Goal: Information Seeking & Learning: Learn about a topic

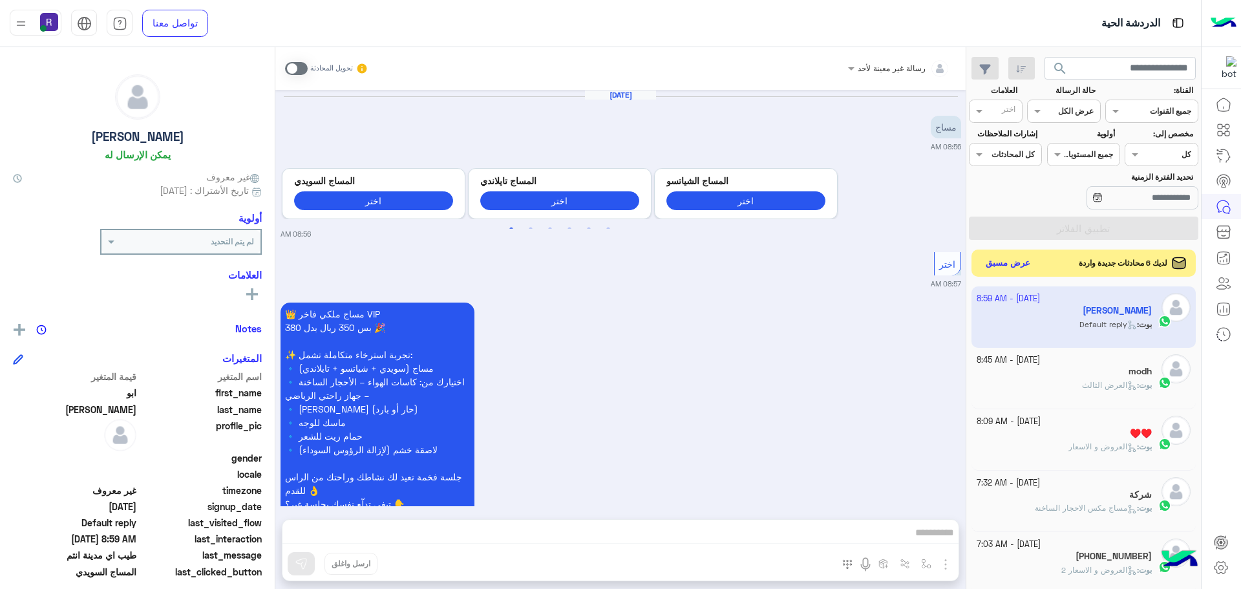
scroll to position [488, 0]
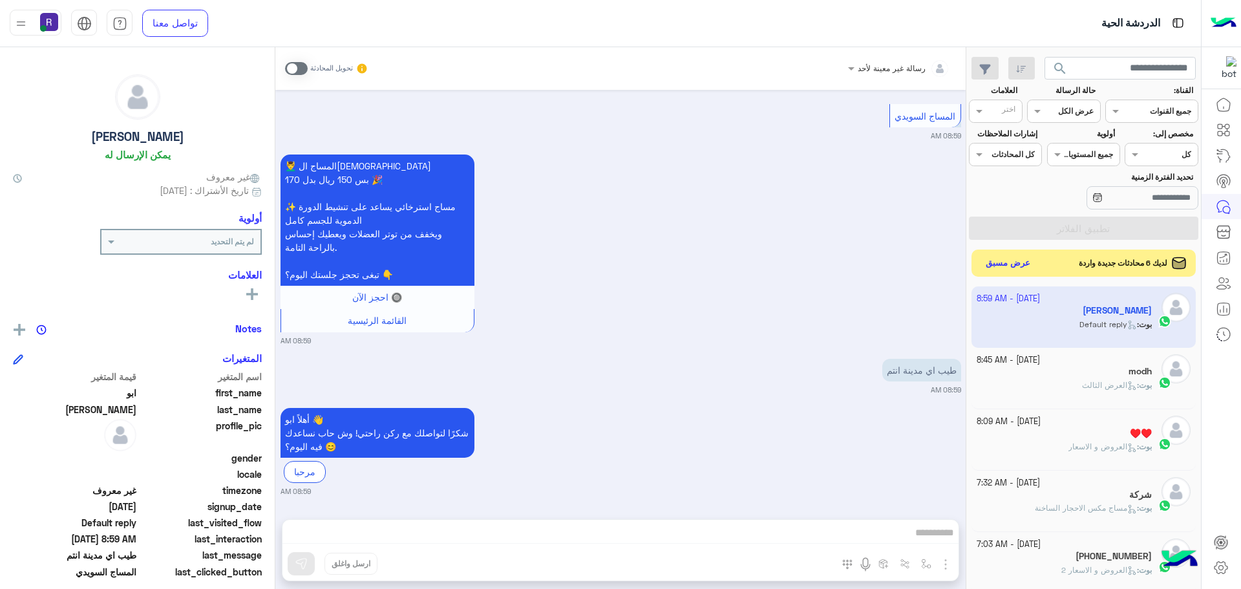
click at [1011, 259] on button "عرض مسبق" at bounding box center [1008, 263] width 54 height 17
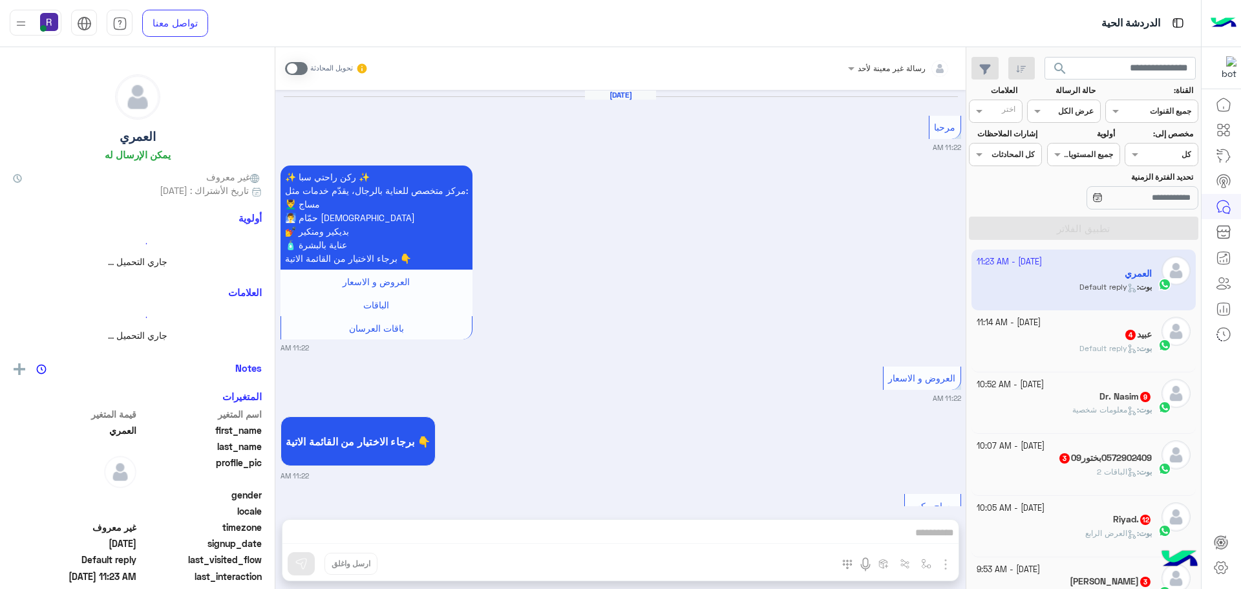
scroll to position [1777, 0]
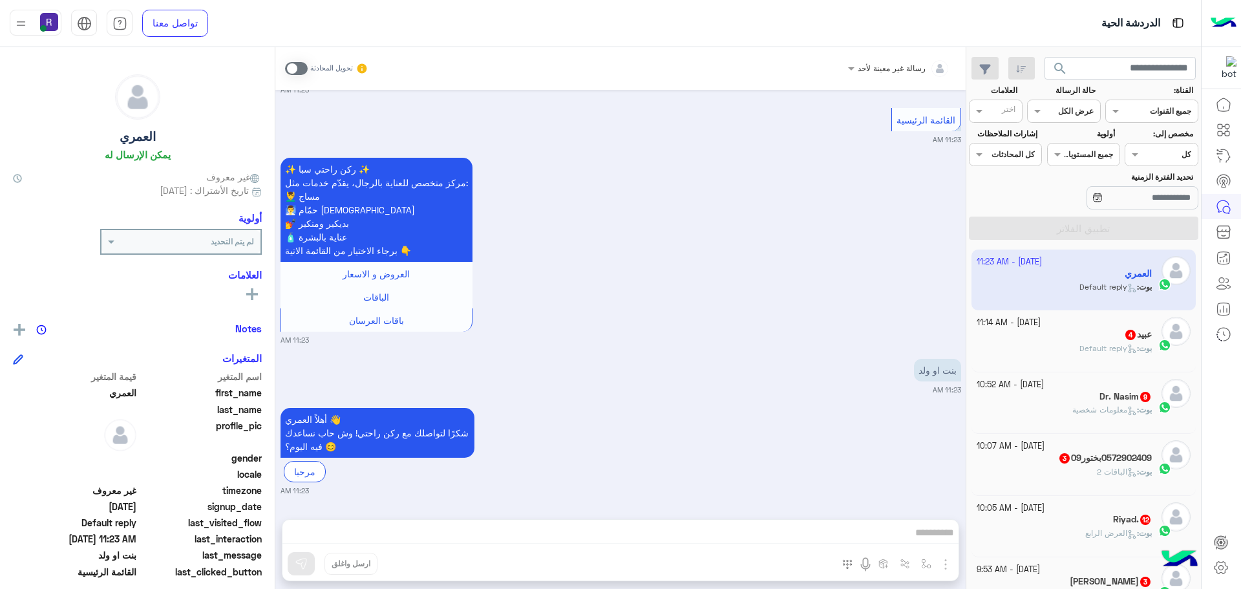
click at [1062, 352] on div "[PERSON_NAME] : Default reply" at bounding box center [1065, 354] width 176 height 23
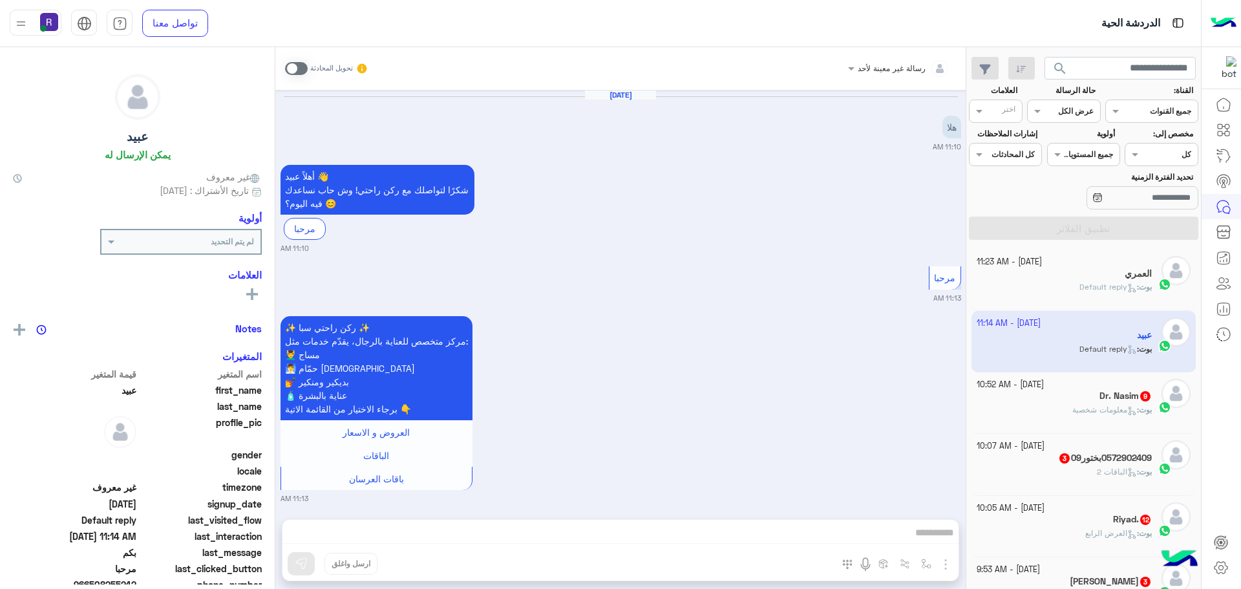
scroll to position [309, 0]
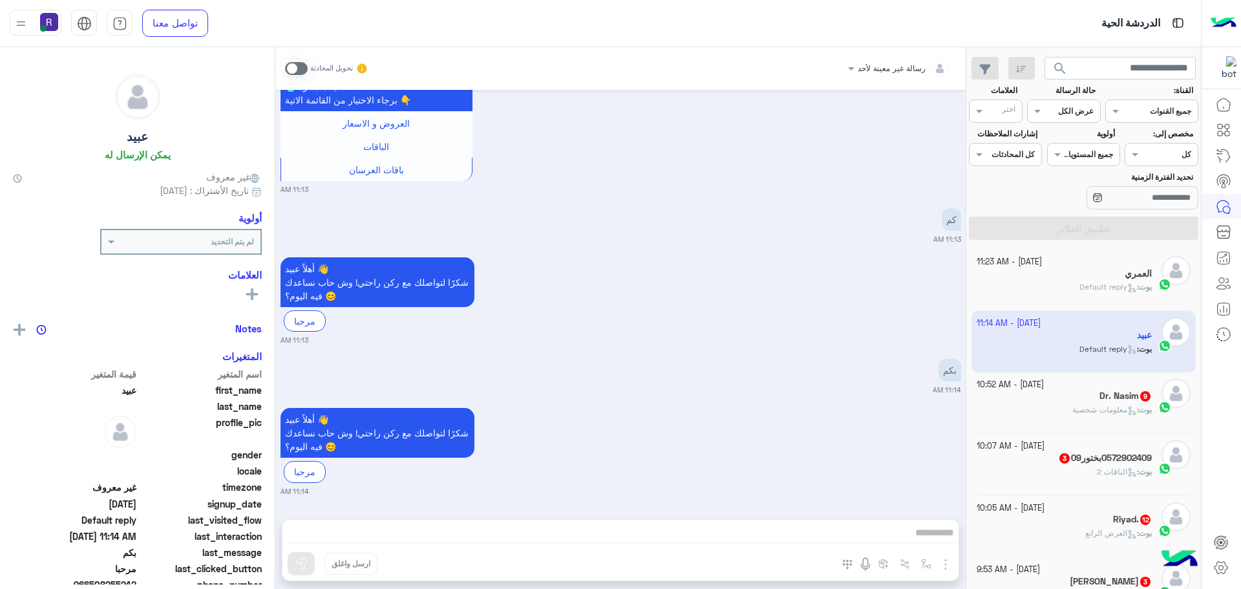
click at [1062, 395] on div "Dr. Nasim 9" at bounding box center [1065, 398] width 176 height 14
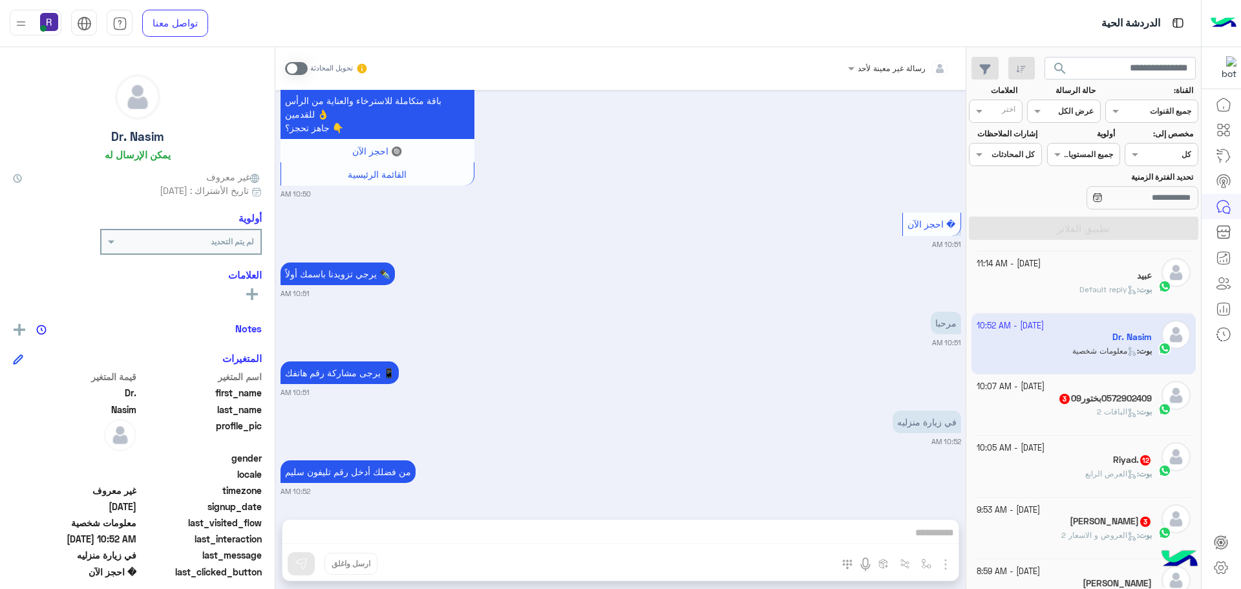
scroll to position [65, 0]
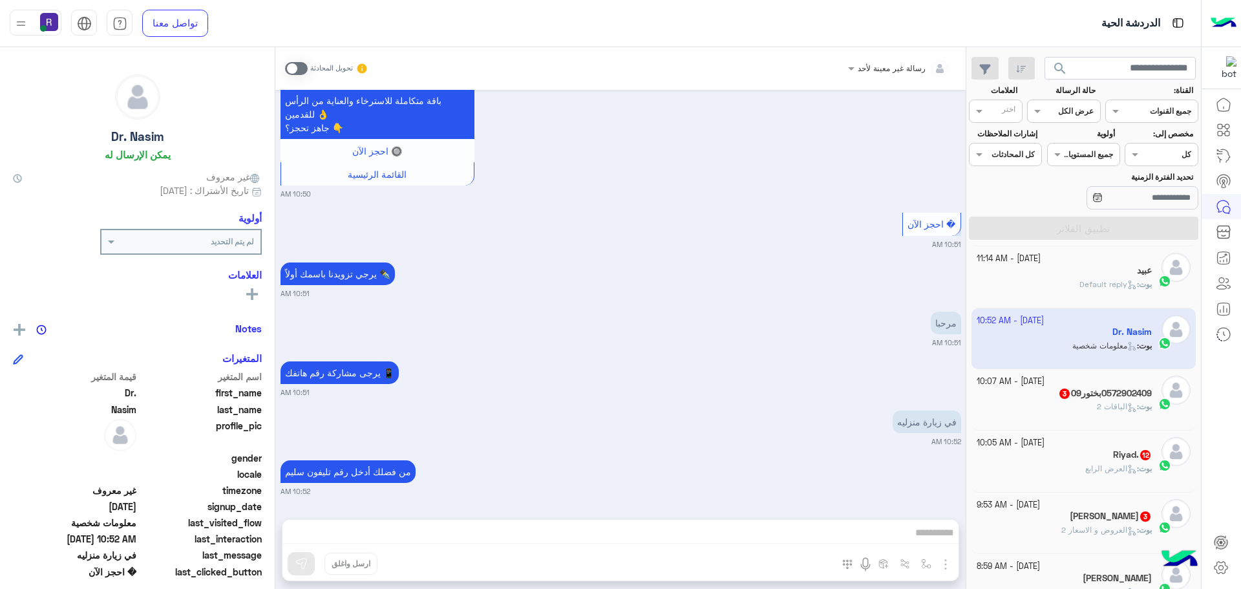
click at [1078, 402] on div "بوت : الباقات 2" at bounding box center [1065, 412] width 176 height 23
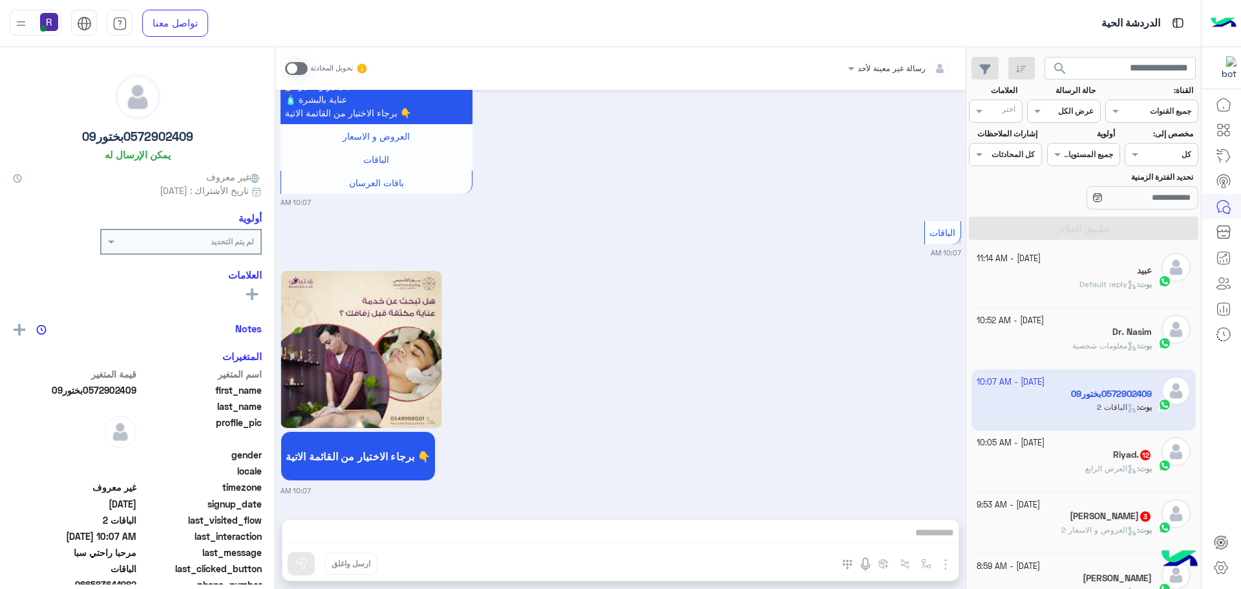
scroll to position [194, 0]
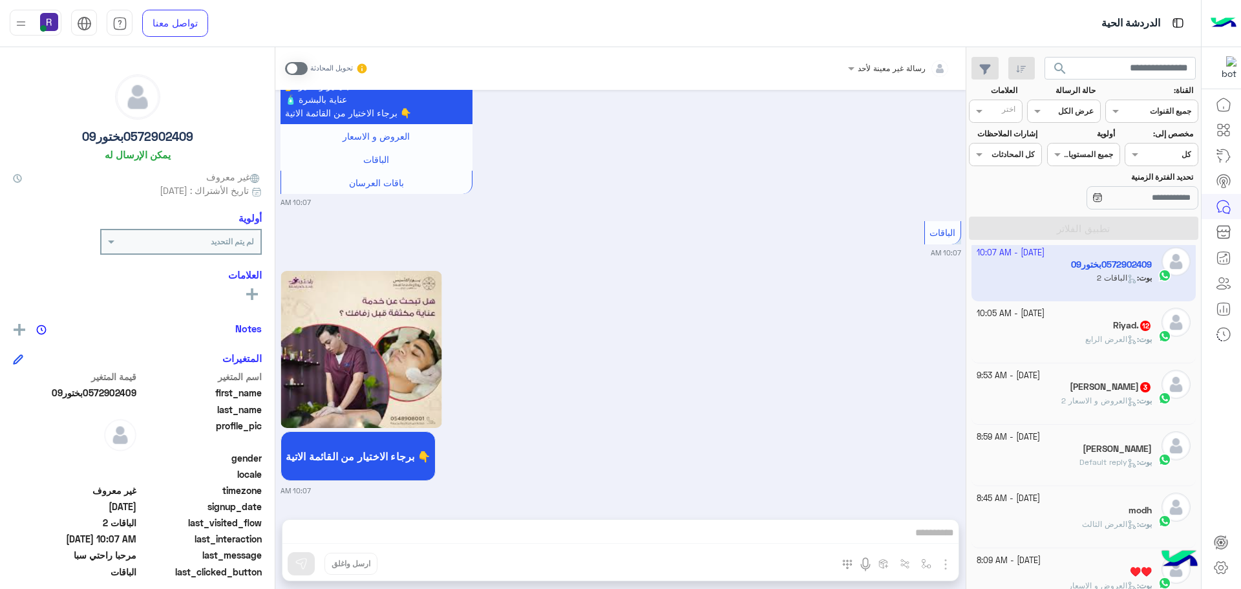
click at [1100, 340] on span "العرض الرابع" at bounding box center [1112, 339] width 52 height 10
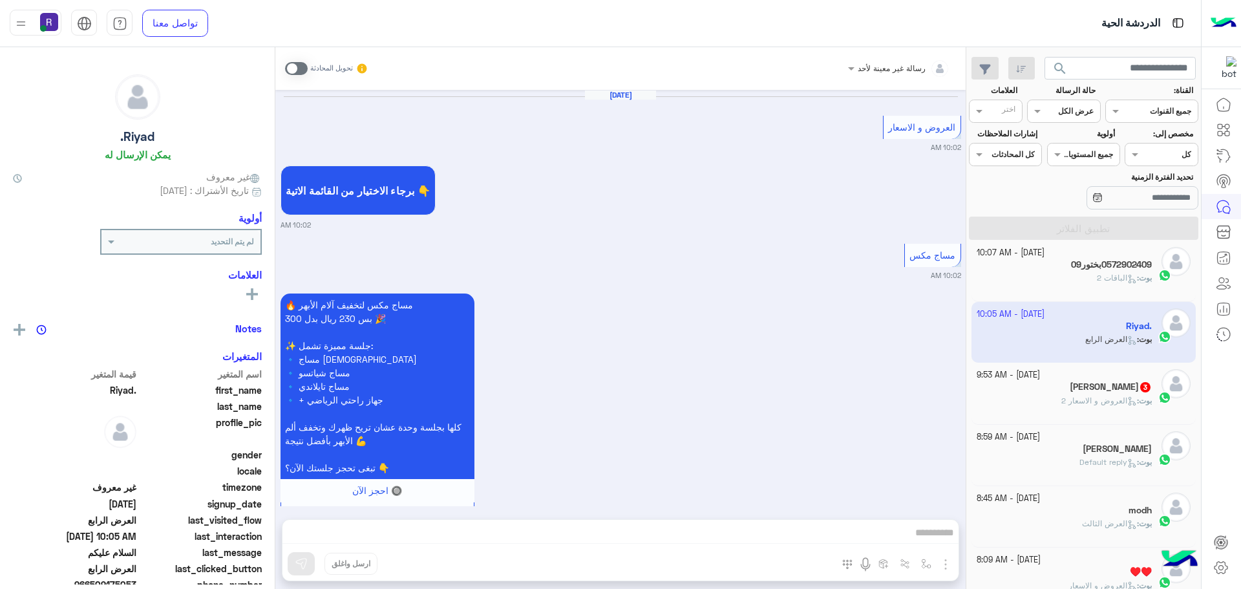
scroll to position [2619, 0]
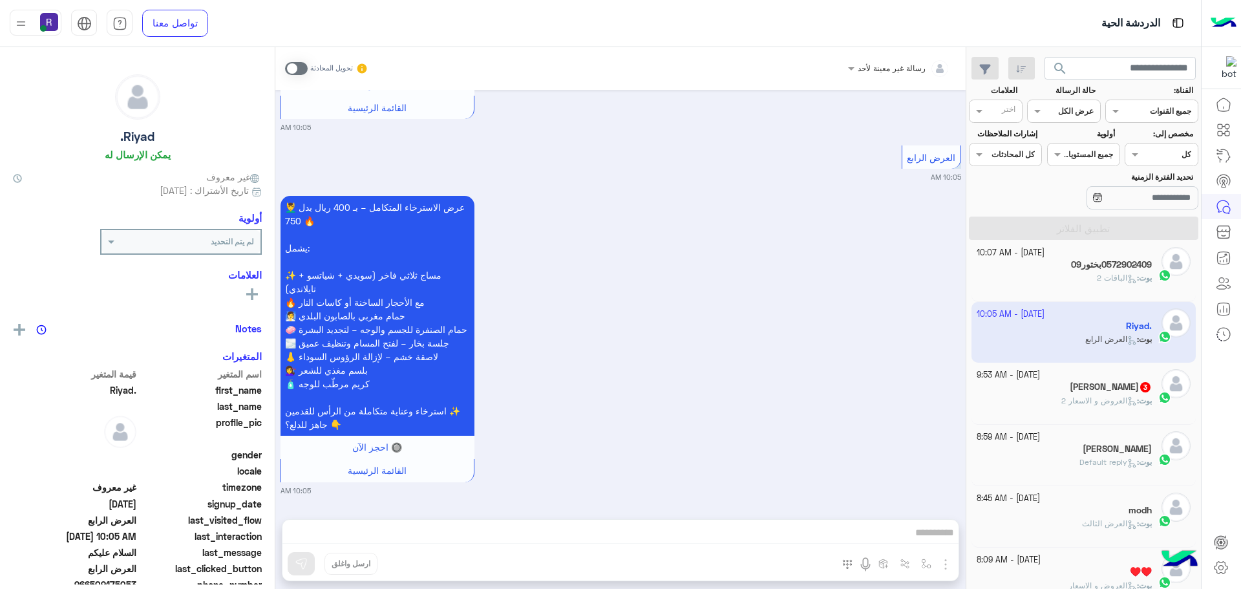
click at [1093, 405] on span "العروض و الاسعار 2" at bounding box center [1100, 401] width 76 height 10
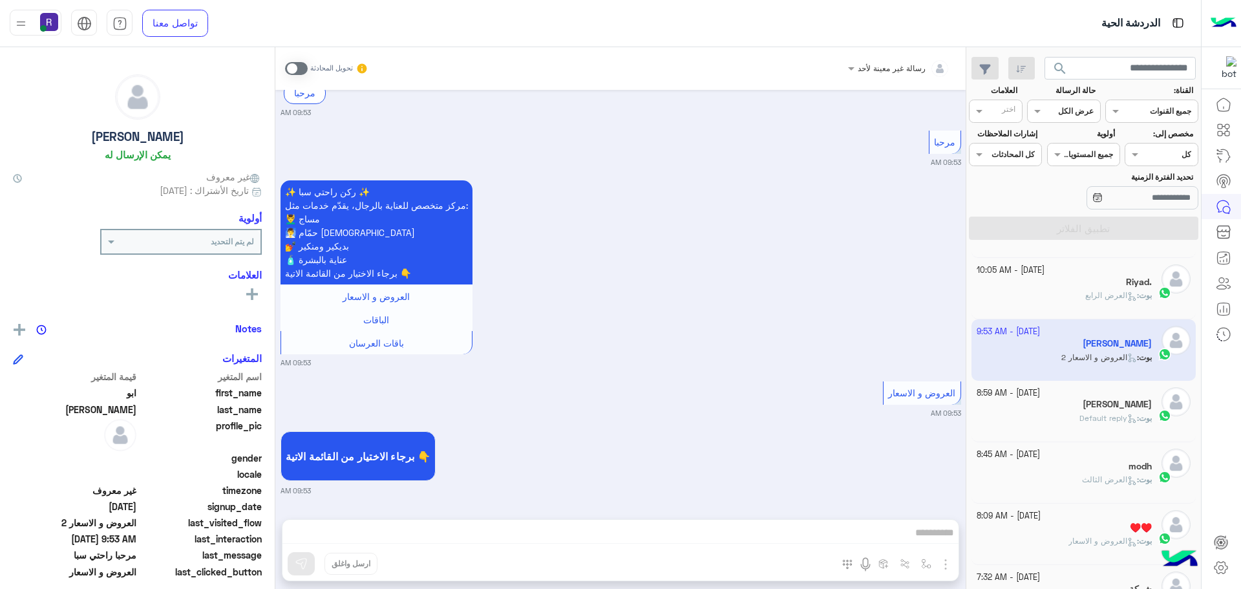
scroll to position [323, 0]
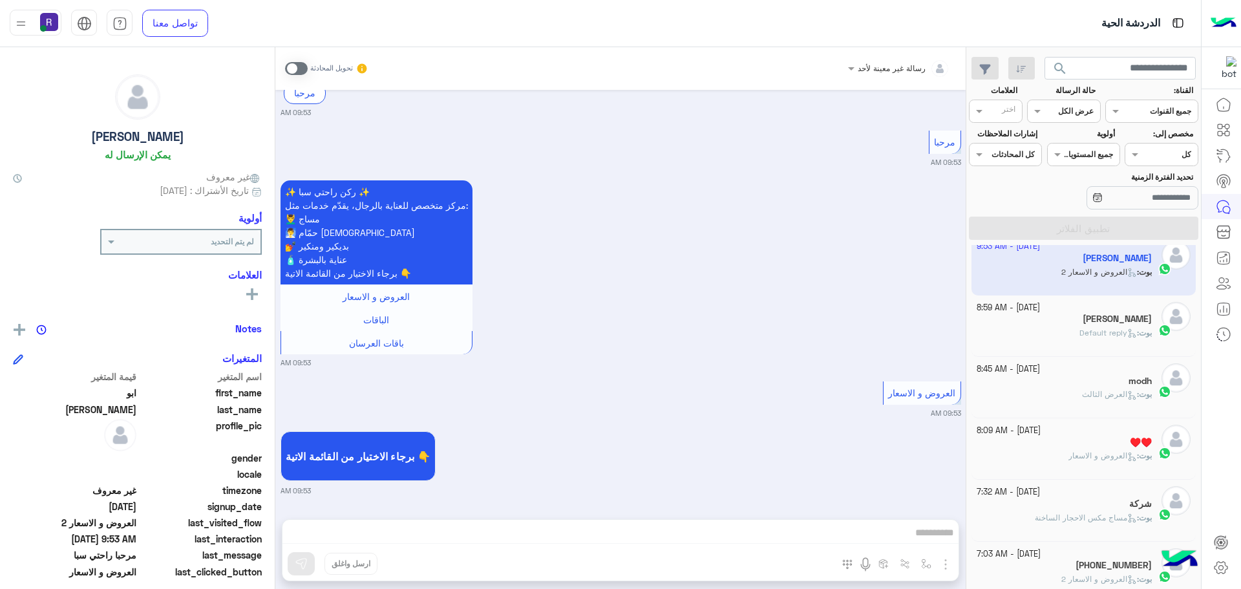
click at [1080, 327] on p "[PERSON_NAME] : Default reply" at bounding box center [1116, 333] width 72 height 12
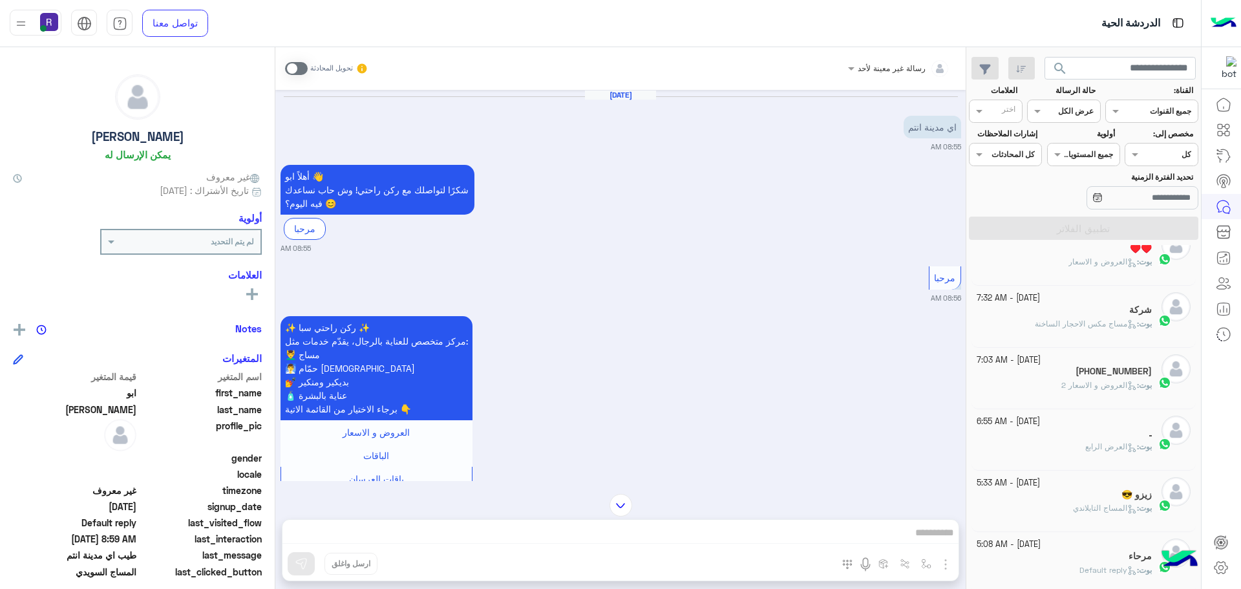
scroll to position [372, 0]
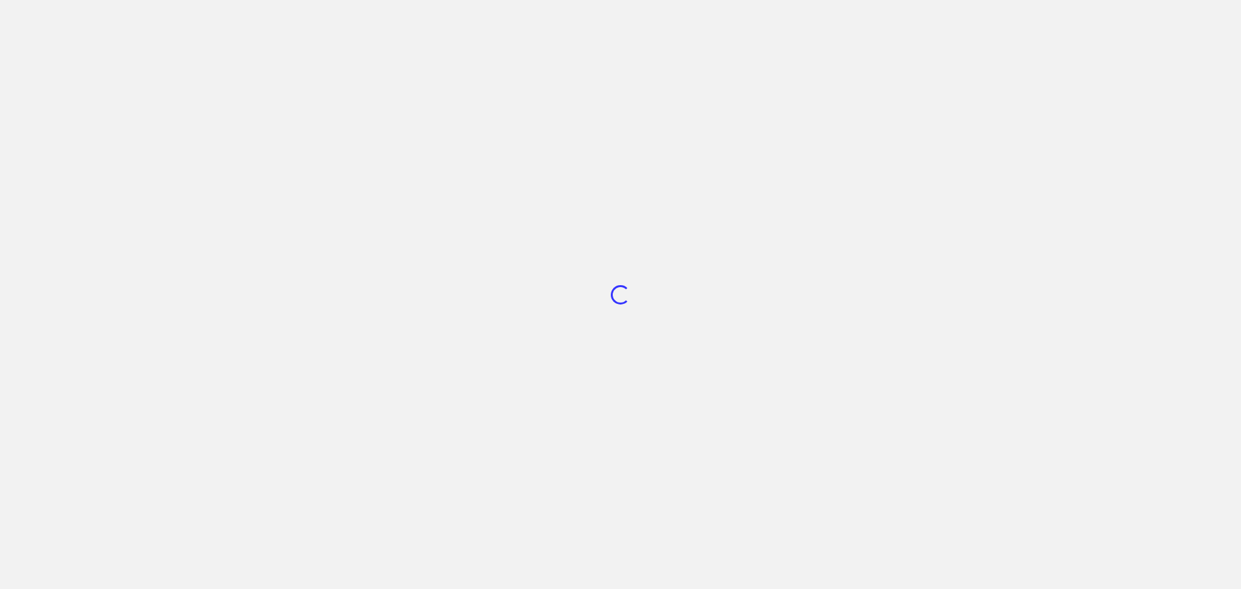
scroll to position [488, 0]
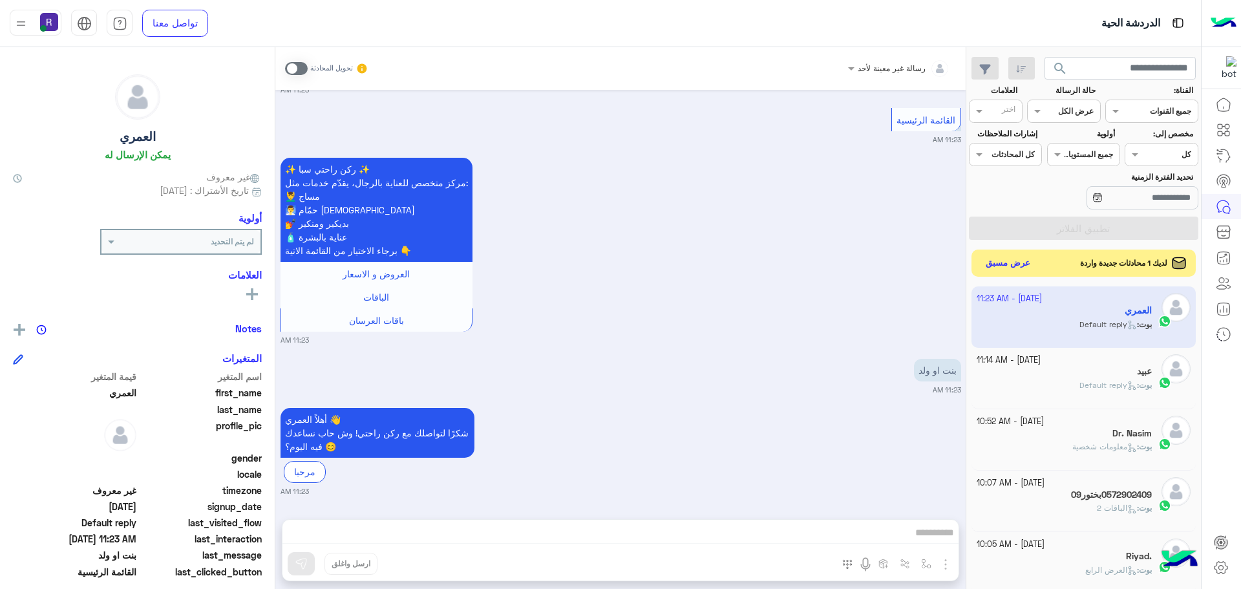
click at [1012, 264] on button "عرض مسبق" at bounding box center [1008, 263] width 54 height 17
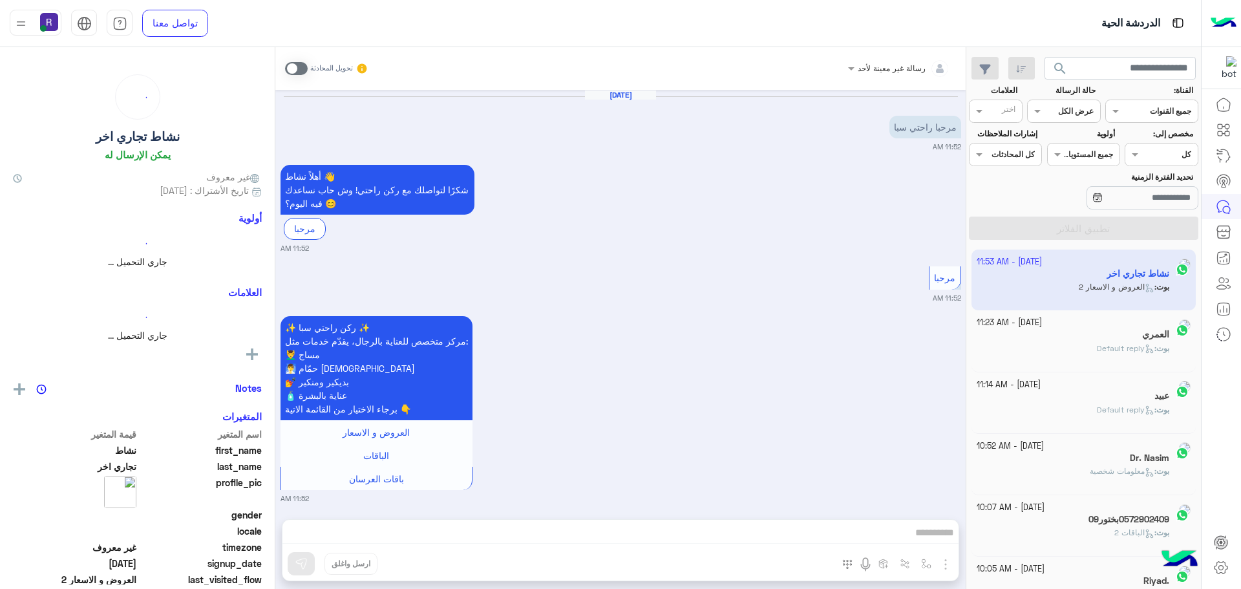
scroll to position [148, 0]
